Goal: Task Accomplishment & Management: Use online tool/utility

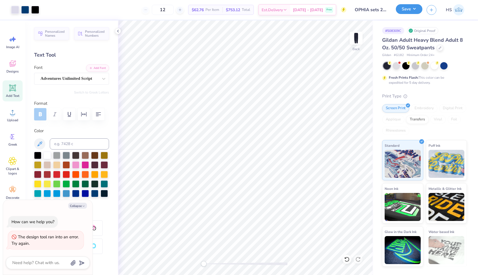
click at [409, 12] on button "Save" at bounding box center [409, 9] width 27 height 10
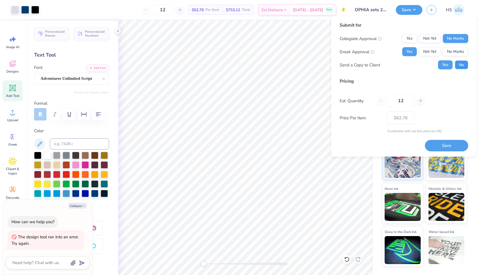
click at [462, 66] on button "No" at bounding box center [461, 64] width 13 height 9
click at [438, 146] on button "Save" at bounding box center [446, 145] width 43 height 11
type textarea "x"
type input "– –"
type textarea "x"
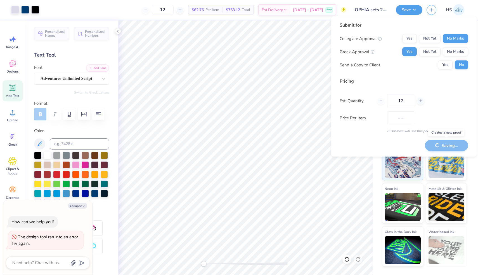
type input "$62.76"
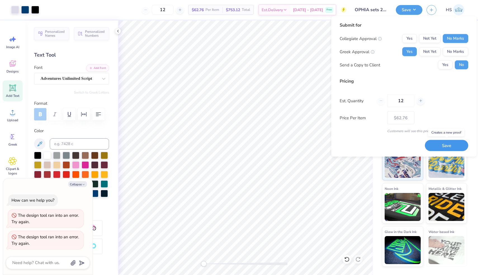
click at [441, 143] on button "Save" at bounding box center [446, 145] width 43 height 11
type textarea "x"
type input "– –"
type textarea "x"
type input "$62.76"
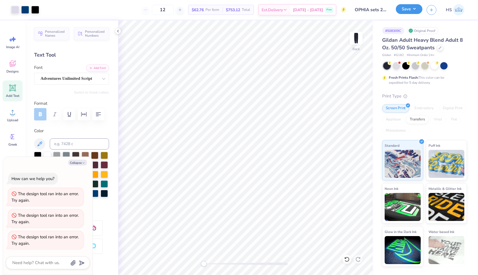
click at [404, 6] on button "Save" at bounding box center [409, 9] width 27 height 10
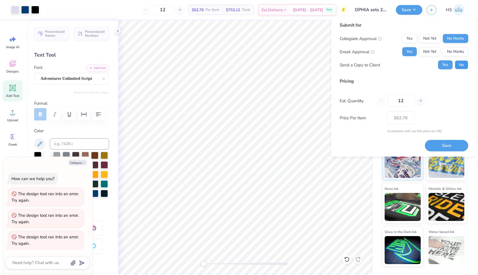
click at [464, 66] on button "No" at bounding box center [461, 64] width 13 height 9
click at [454, 150] on button "Save" at bounding box center [446, 145] width 43 height 11
type textarea "x"
type input "– –"
type textarea "x"
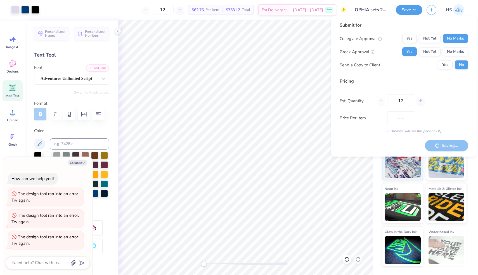
type input "$62.76"
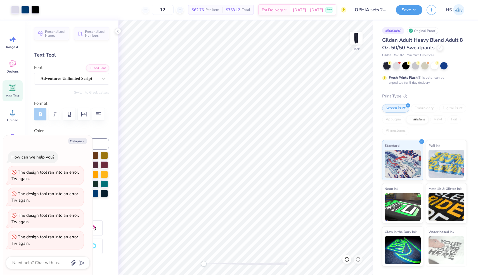
type textarea "x"
